Goal: Task Accomplishment & Management: Manage account settings

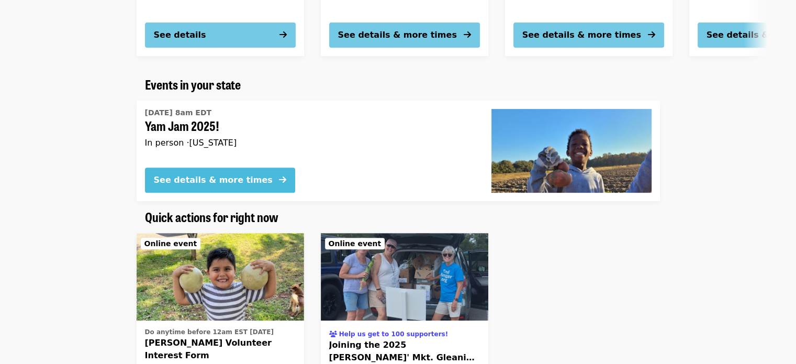
click at [200, 175] on div "See details & more times" at bounding box center [213, 180] width 119 height 13
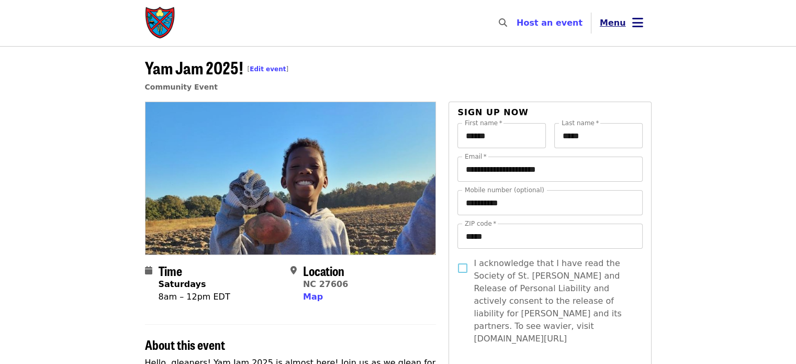
click at [633, 19] on icon "bars icon" at bounding box center [637, 22] width 11 height 15
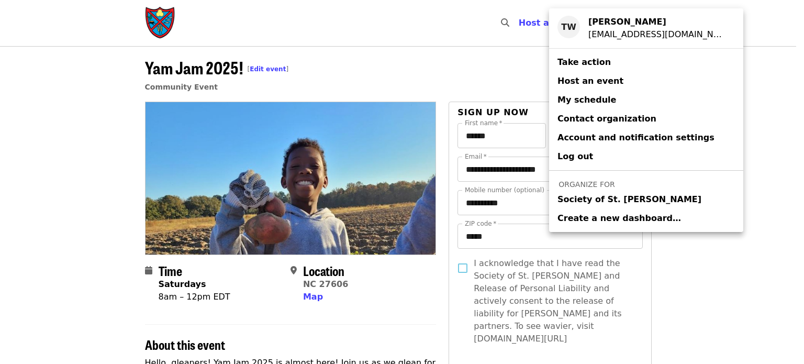
click at [588, 196] on span "Society of St. [PERSON_NAME]" at bounding box center [629, 199] width 144 height 13
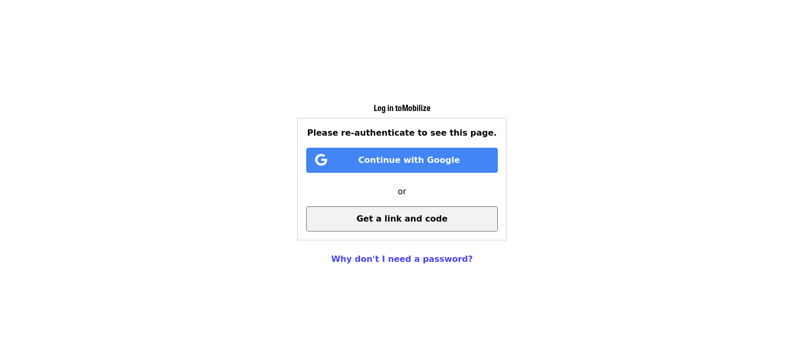
click at [396, 217] on span "Get a link and code" at bounding box center [401, 219] width 91 height 10
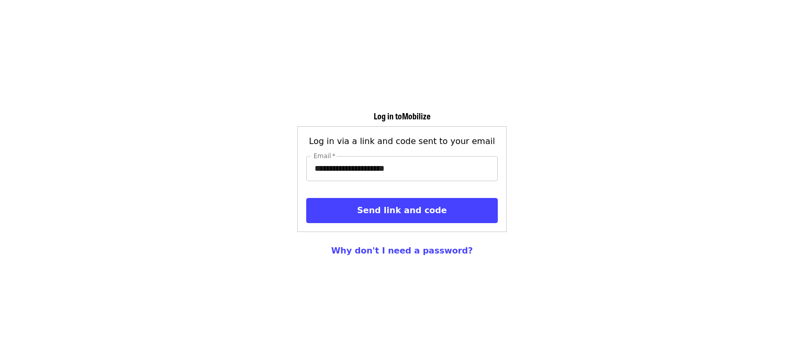
click at [378, 228] on div "**********" at bounding box center [401, 179] width 209 height 106
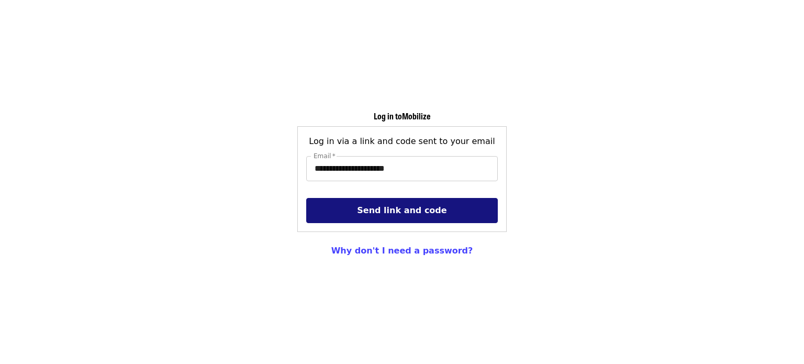
click at [365, 214] on button "Send link and code" at bounding box center [402, 210] width 192 height 25
